Goal: Check status: Check status

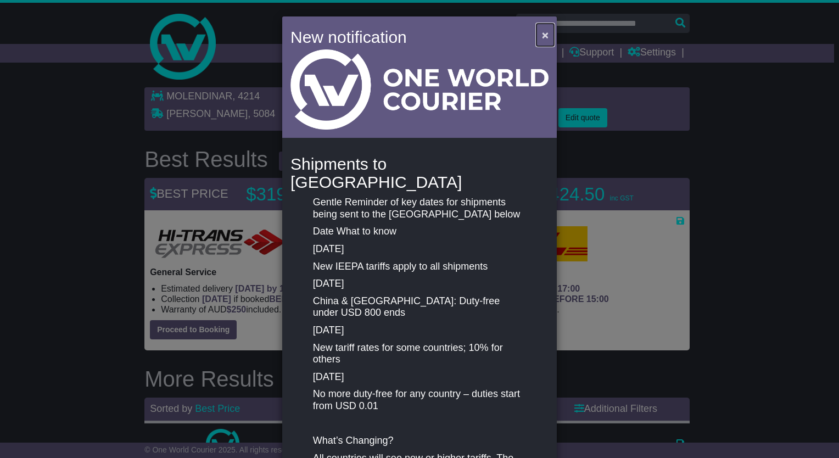
click at [544, 34] on span "×" at bounding box center [545, 35] width 7 height 13
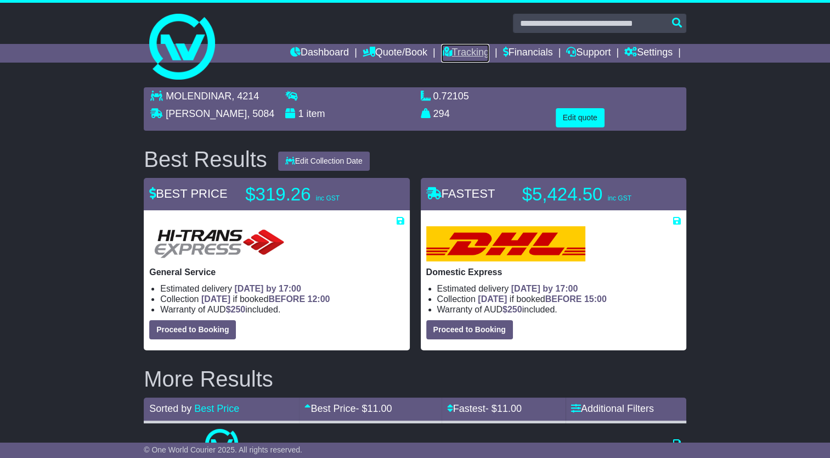
click at [459, 52] on link "Tracking" at bounding box center [465, 53] width 48 height 19
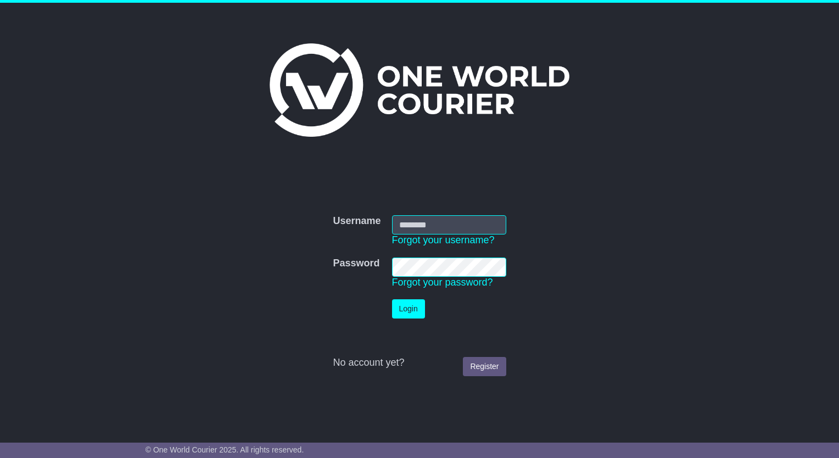
type input "**********"
click at [413, 313] on button "Login" at bounding box center [408, 308] width 33 height 19
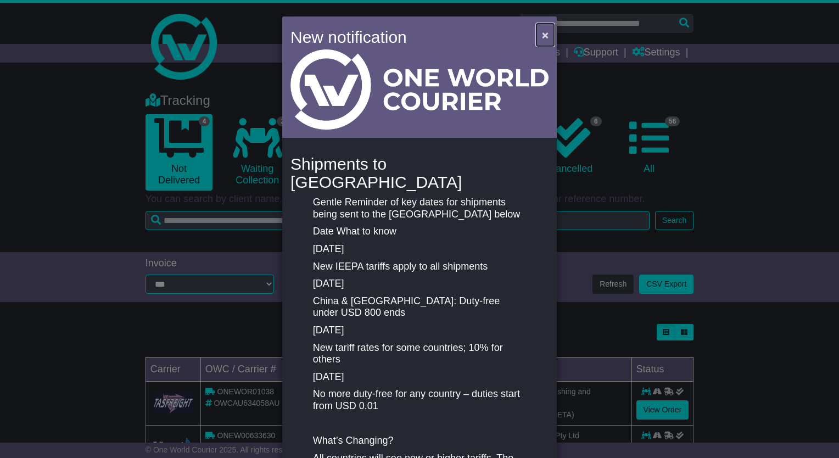
click at [542, 33] on span "×" at bounding box center [545, 35] width 7 height 13
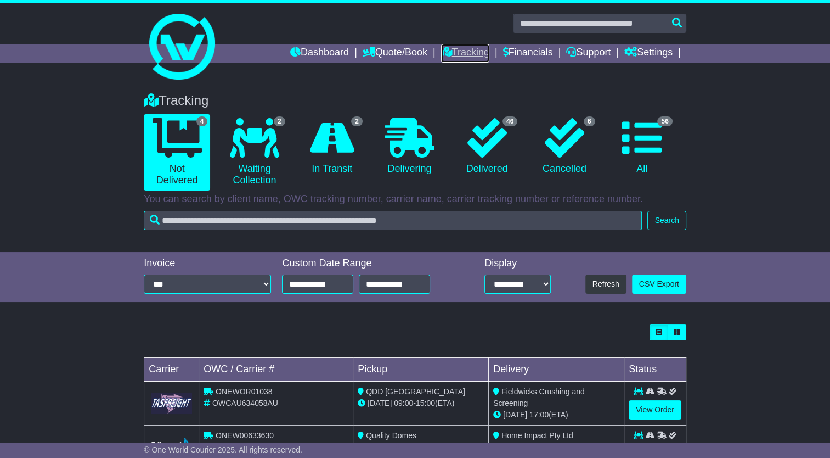
click at [462, 61] on link "Tracking" at bounding box center [465, 53] width 48 height 19
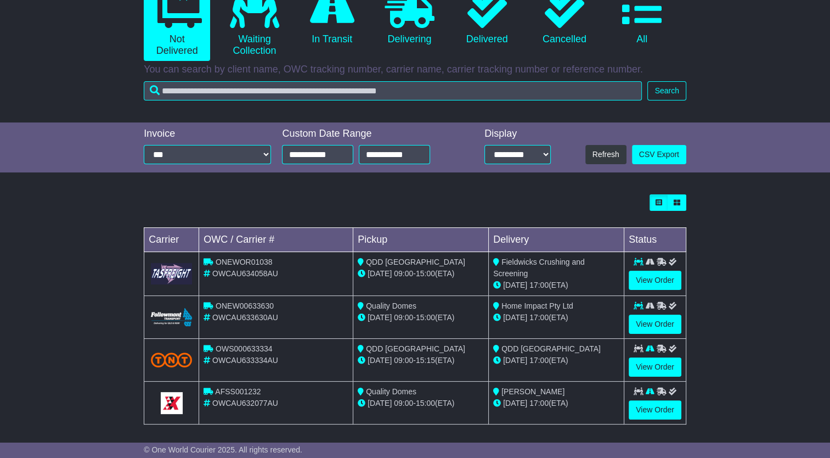
scroll to position [133, 0]
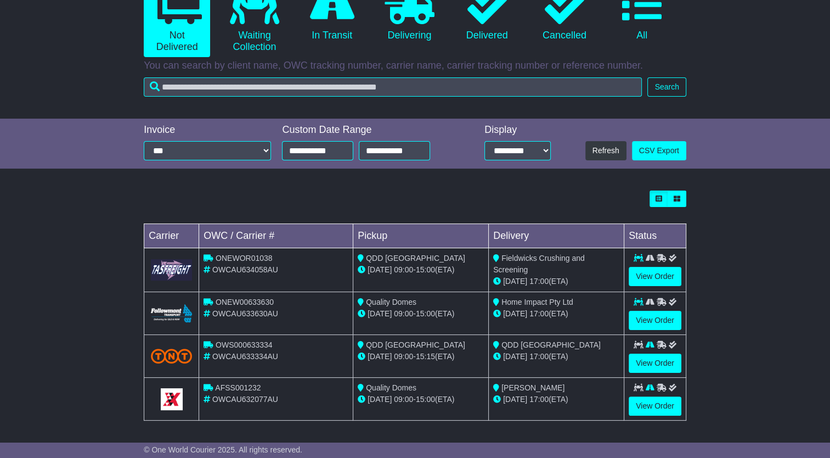
click at [772, 264] on div "Loading... No bookings found Carrier OWC / Carrier # Pickup Delivery Status ONE…" at bounding box center [415, 311] width 830 height 252
click at [645, 403] on link "View Order" at bounding box center [655, 405] width 53 height 19
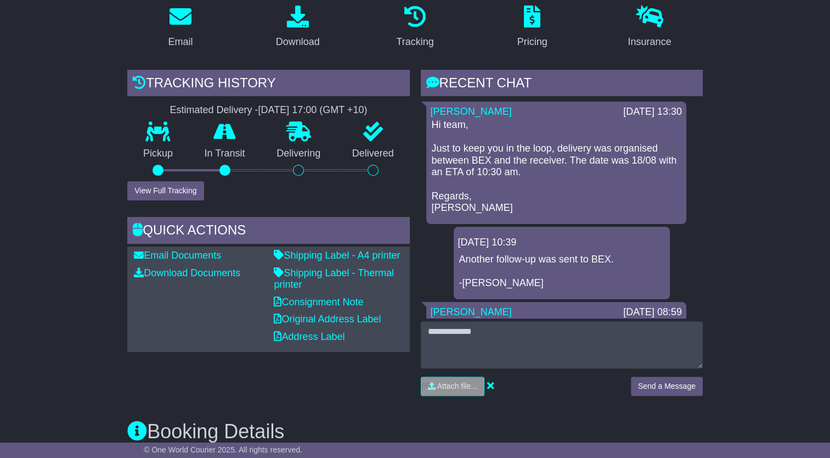
scroll to position [329, 0]
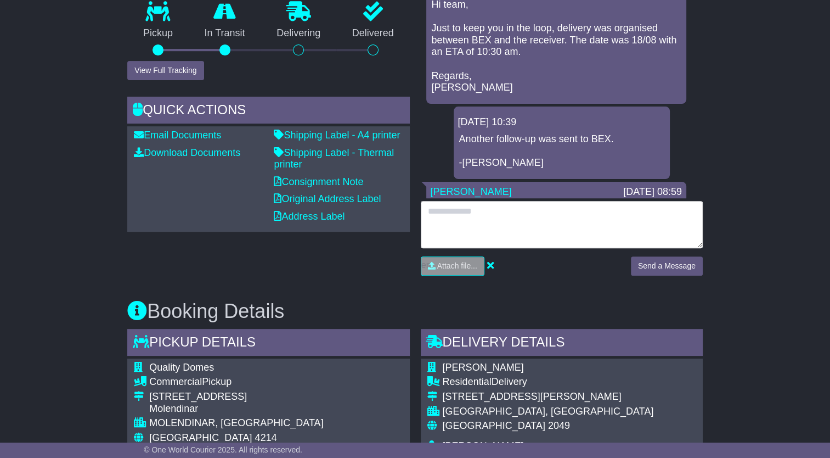
click at [512, 201] on textarea at bounding box center [562, 224] width 282 height 47
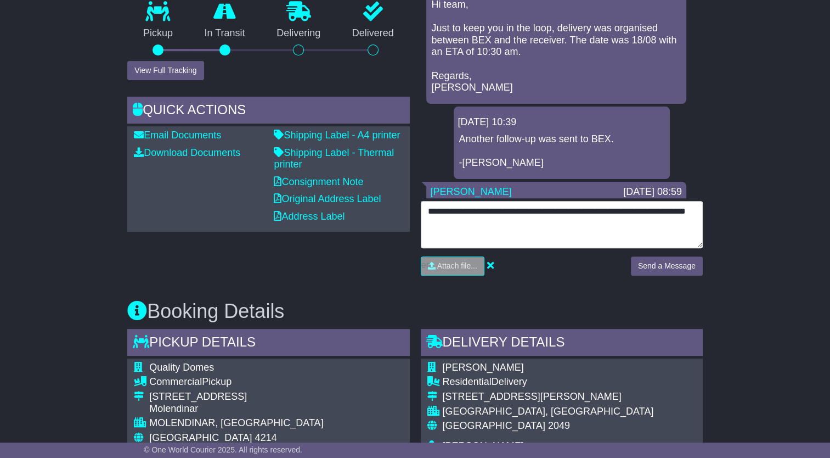
type textarea "**********"
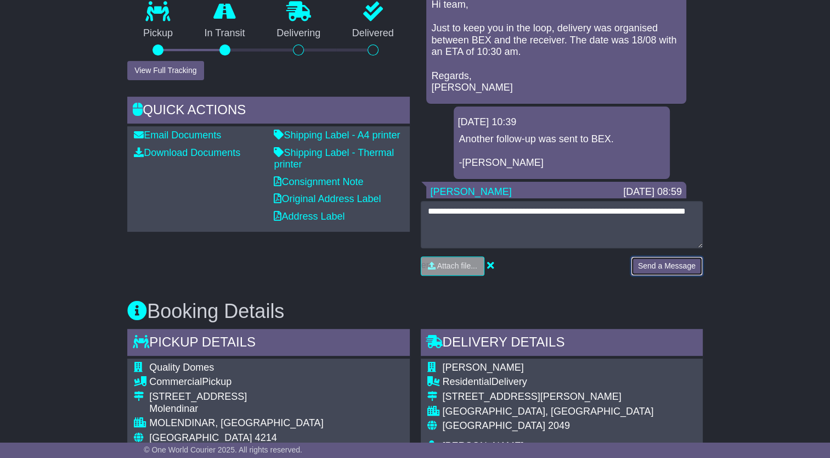
click at [669, 258] on button "Send a Message" at bounding box center [667, 265] width 72 height 19
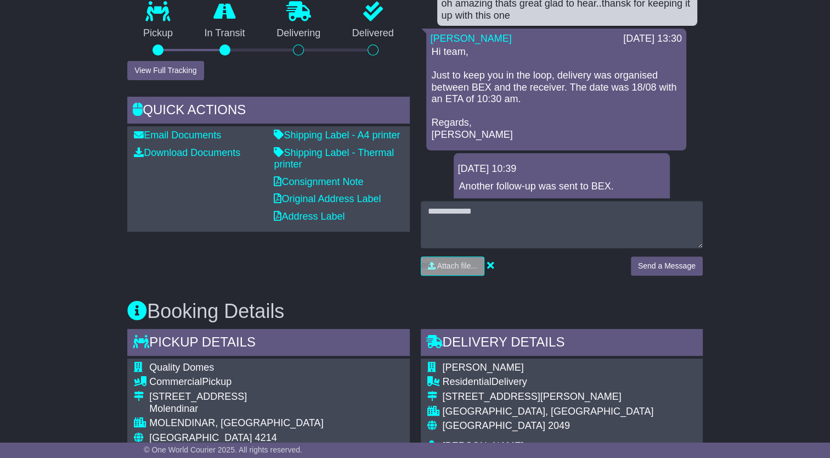
click at [729, 82] on div "Email Download Tracking Pricing Insurance" at bounding box center [415, 451] width 830 height 1151
